Goal: Check status: Check status

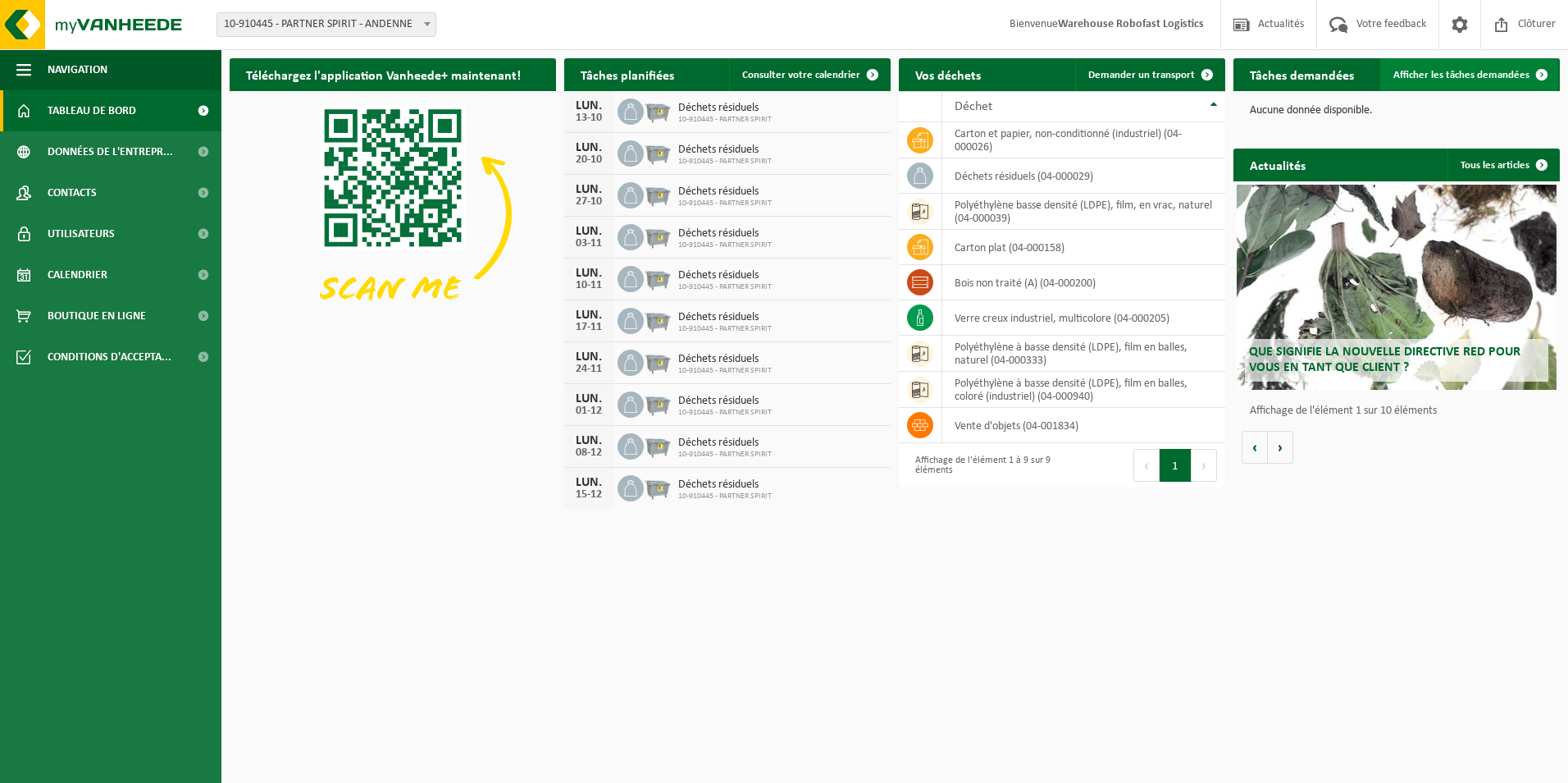
click at [1421, 77] on span "Afficher les tâches demandées" at bounding box center [1461, 74] width 136 height 11
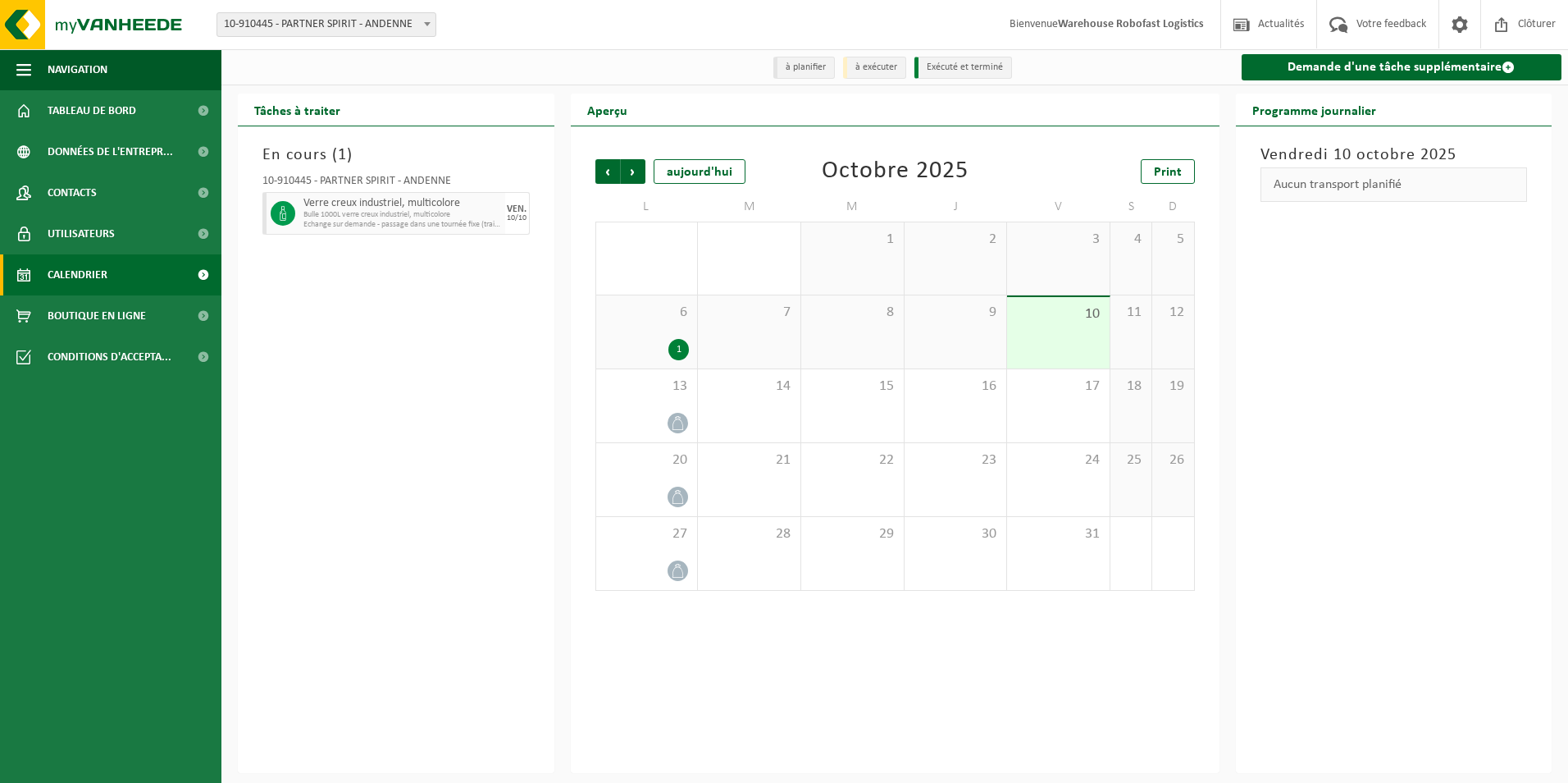
click at [1061, 317] on span "10" at bounding box center [1058, 314] width 86 height 18
click at [1032, 248] on span "3" at bounding box center [1058, 239] width 86 height 18
click at [1039, 327] on div "10" at bounding box center [1058, 333] width 102 height 72
click at [1281, 336] on div "Vendredi 10 octobre 2025 Aucun transport planifié" at bounding box center [1394, 450] width 317 height 647
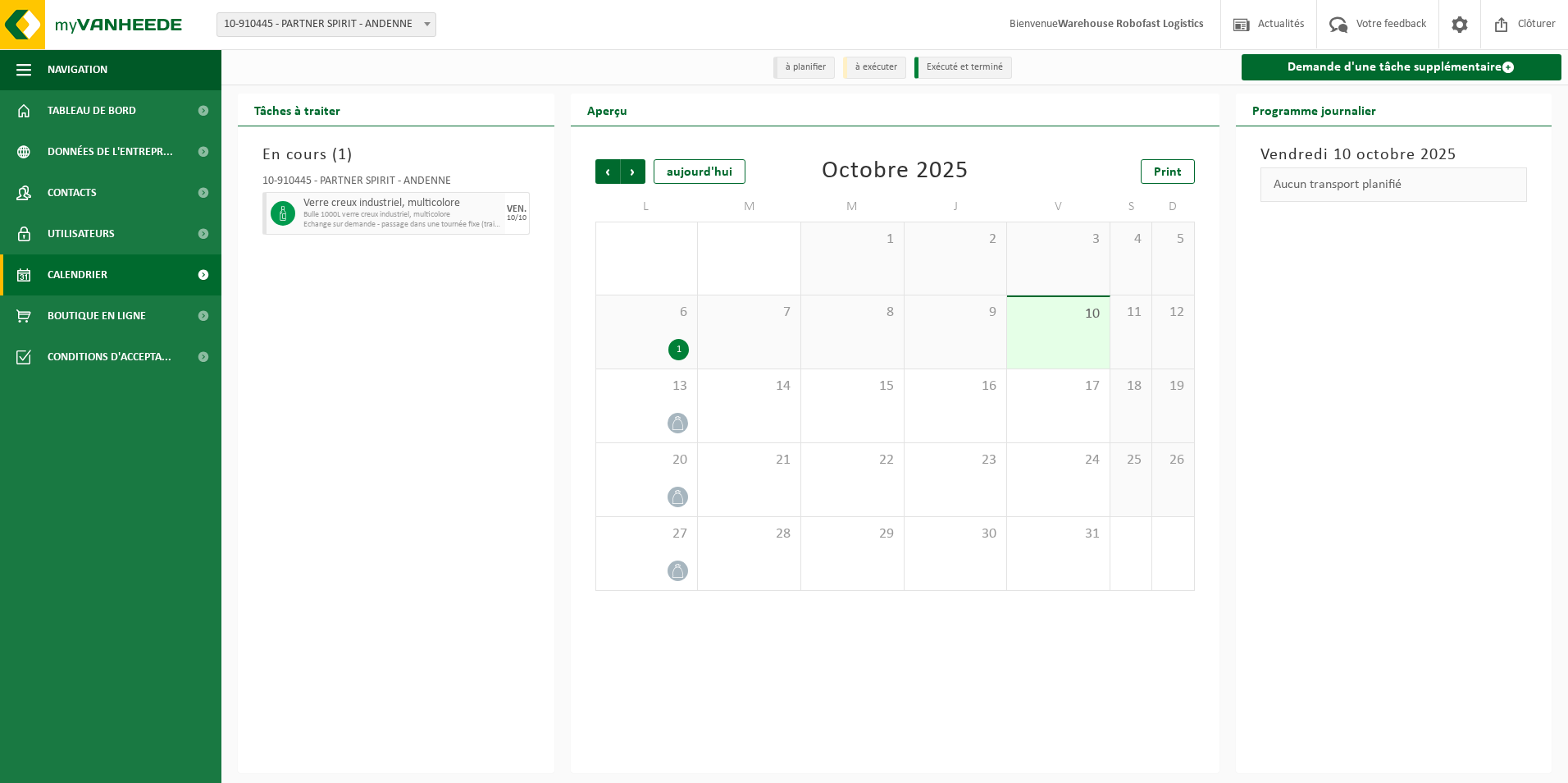
click at [423, 288] on div "En cours ( 1 ) 10-910445 - PARTNER SPIRIT - ANDENNE Verre creux industriel, mul…" at bounding box center [396, 450] width 317 height 647
